Goal: Task Accomplishment & Management: Manage account settings

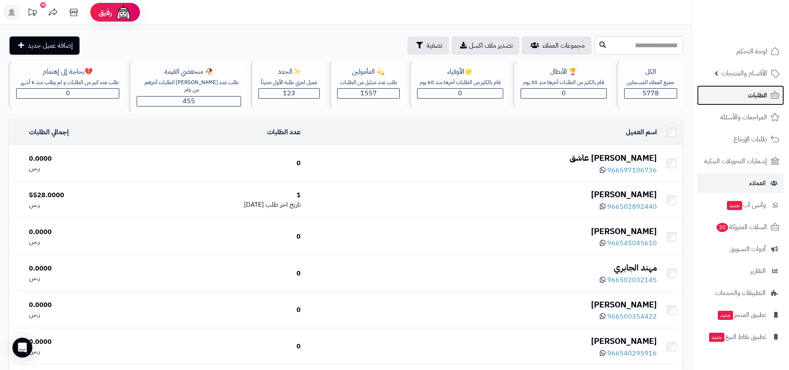
click at [771, 94] on icon at bounding box center [775, 94] width 9 height 7
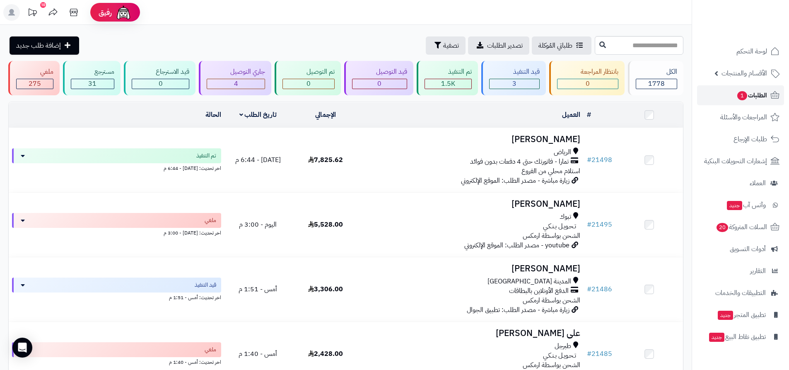
click at [766, 97] on span "الطلبات 1" at bounding box center [751, 95] width 31 height 12
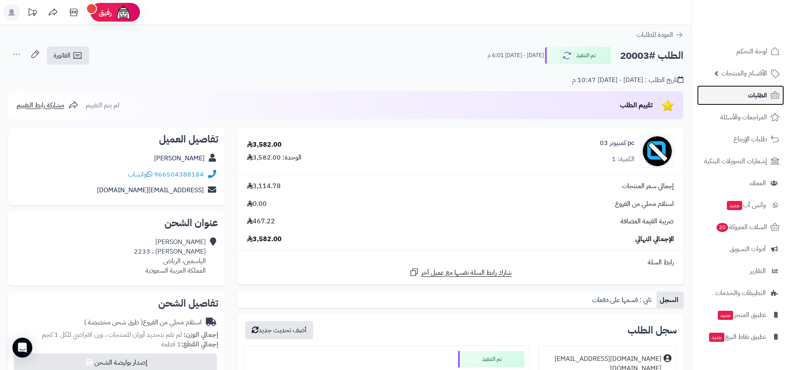
click at [746, 96] on link "الطلبات" at bounding box center [740, 95] width 87 height 20
